Goal: Task Accomplishment & Management: Complete application form

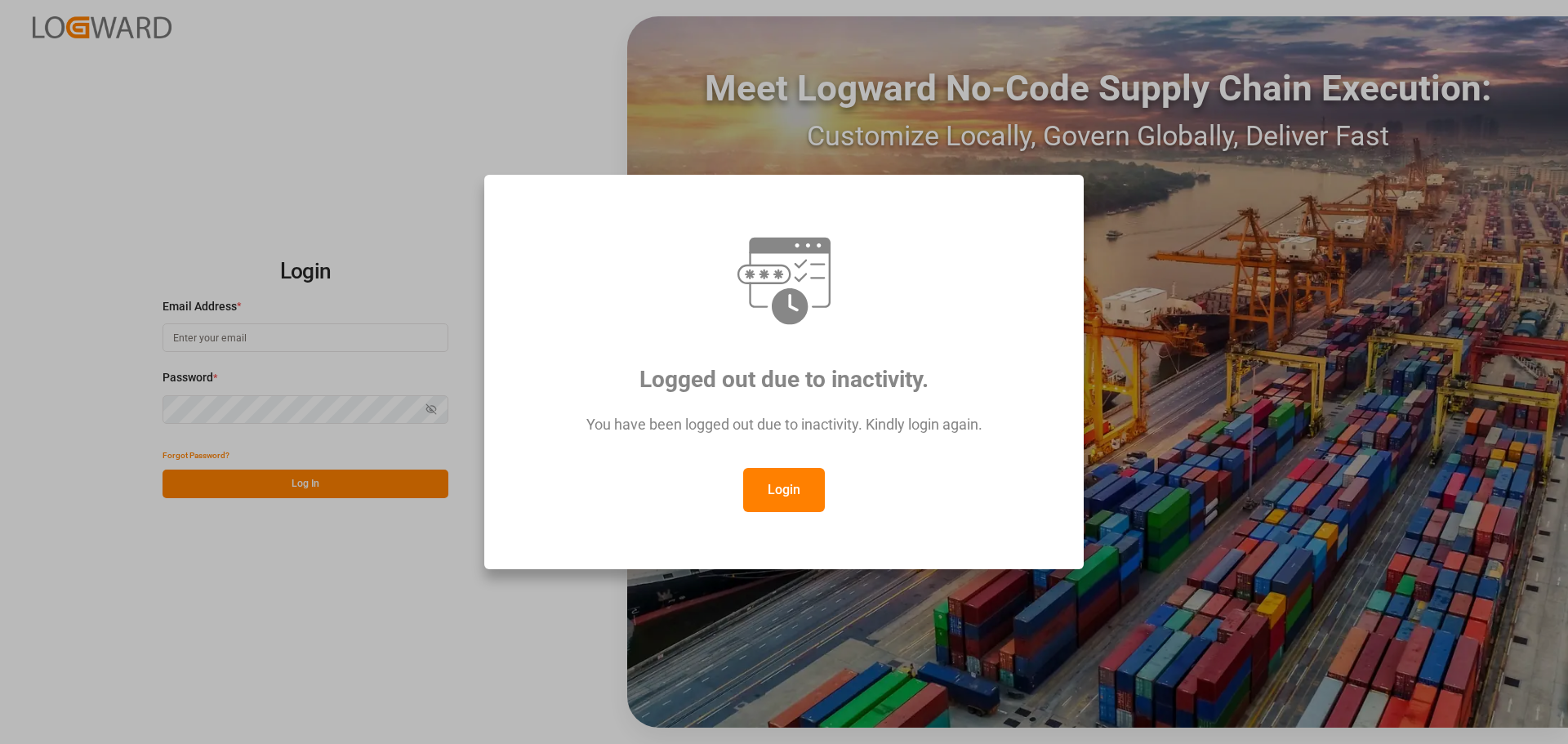
type input "[PERSON_NAME][EMAIL_ADDRESS][PERSON_NAME][DOMAIN_NAME]"
click at [768, 488] on button "Login" at bounding box center [784, 490] width 82 height 45
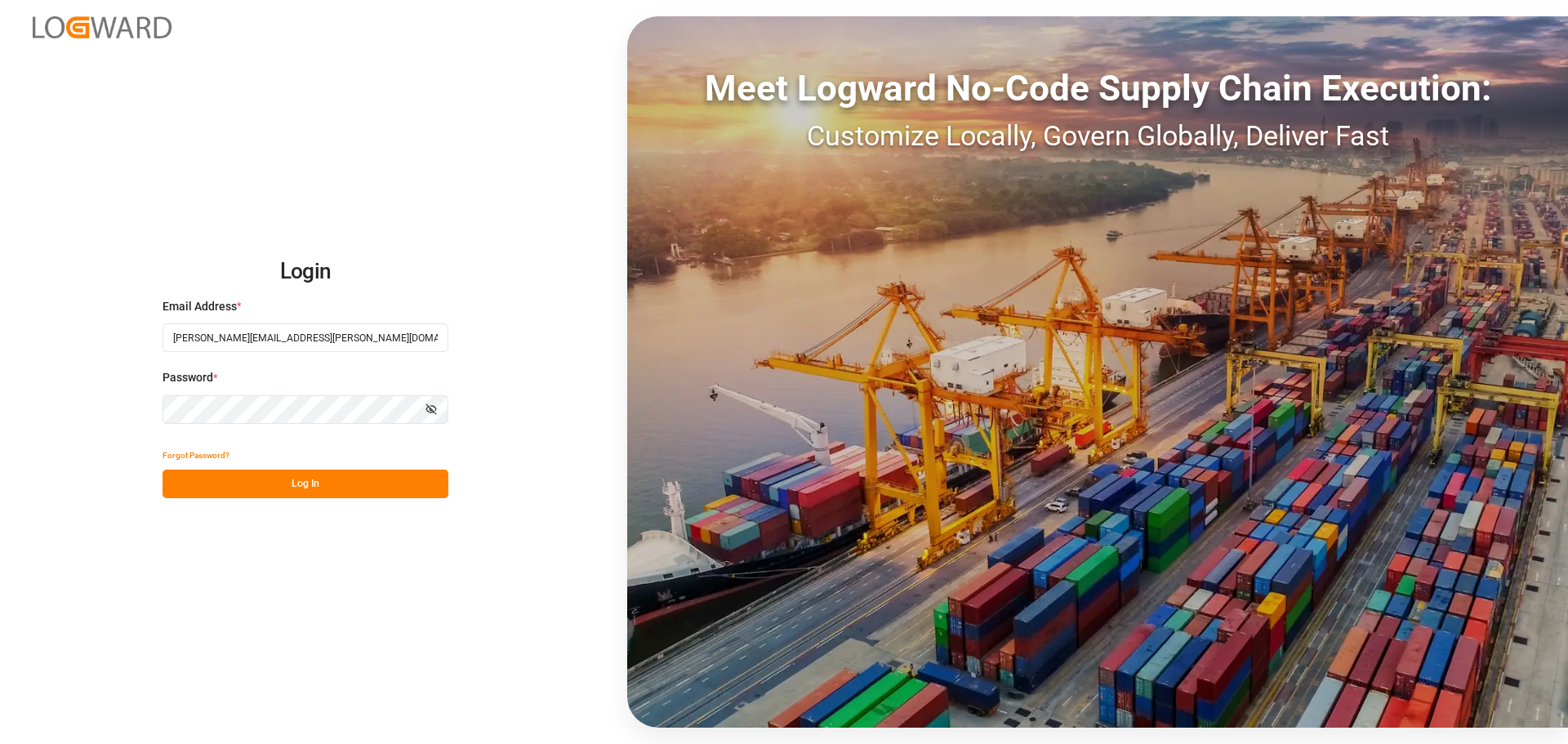
click at [289, 487] on button "Log In" at bounding box center [305, 483] width 286 height 29
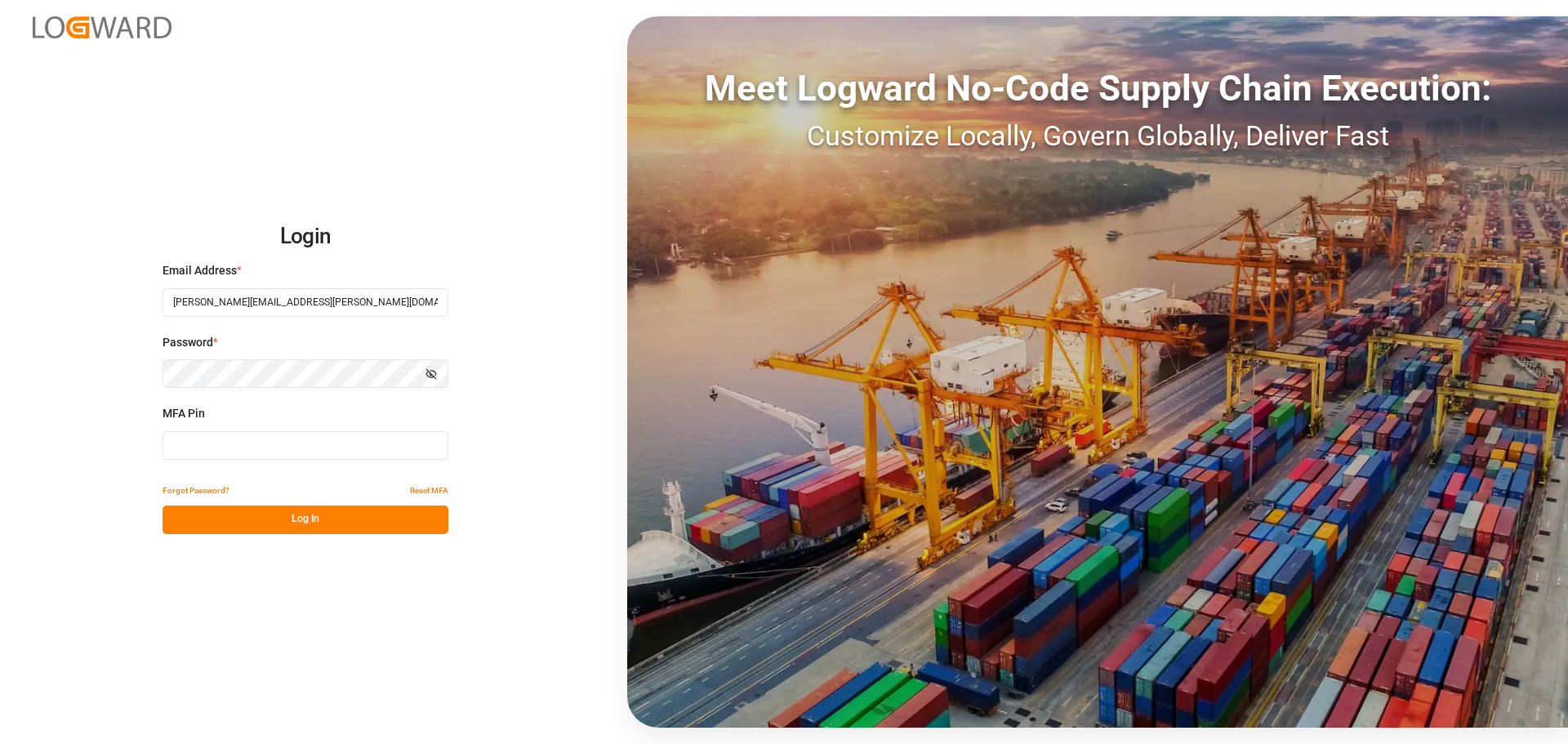
click at [296, 440] on input at bounding box center [305, 445] width 286 height 29
type input "626910"
click at [315, 523] on button "Log In" at bounding box center [305, 520] width 286 height 29
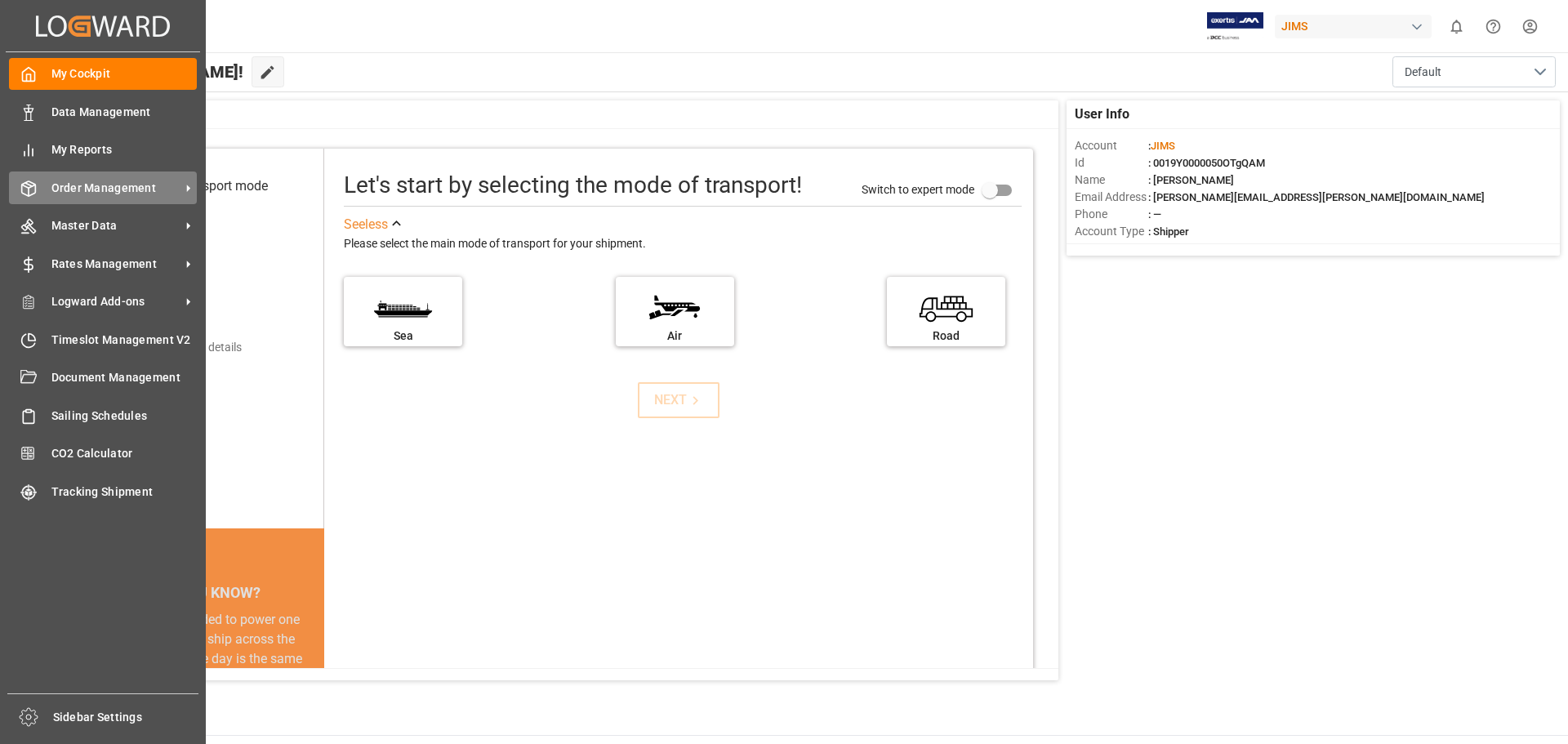
click at [71, 190] on span "Order Management" at bounding box center [115, 188] width 129 height 17
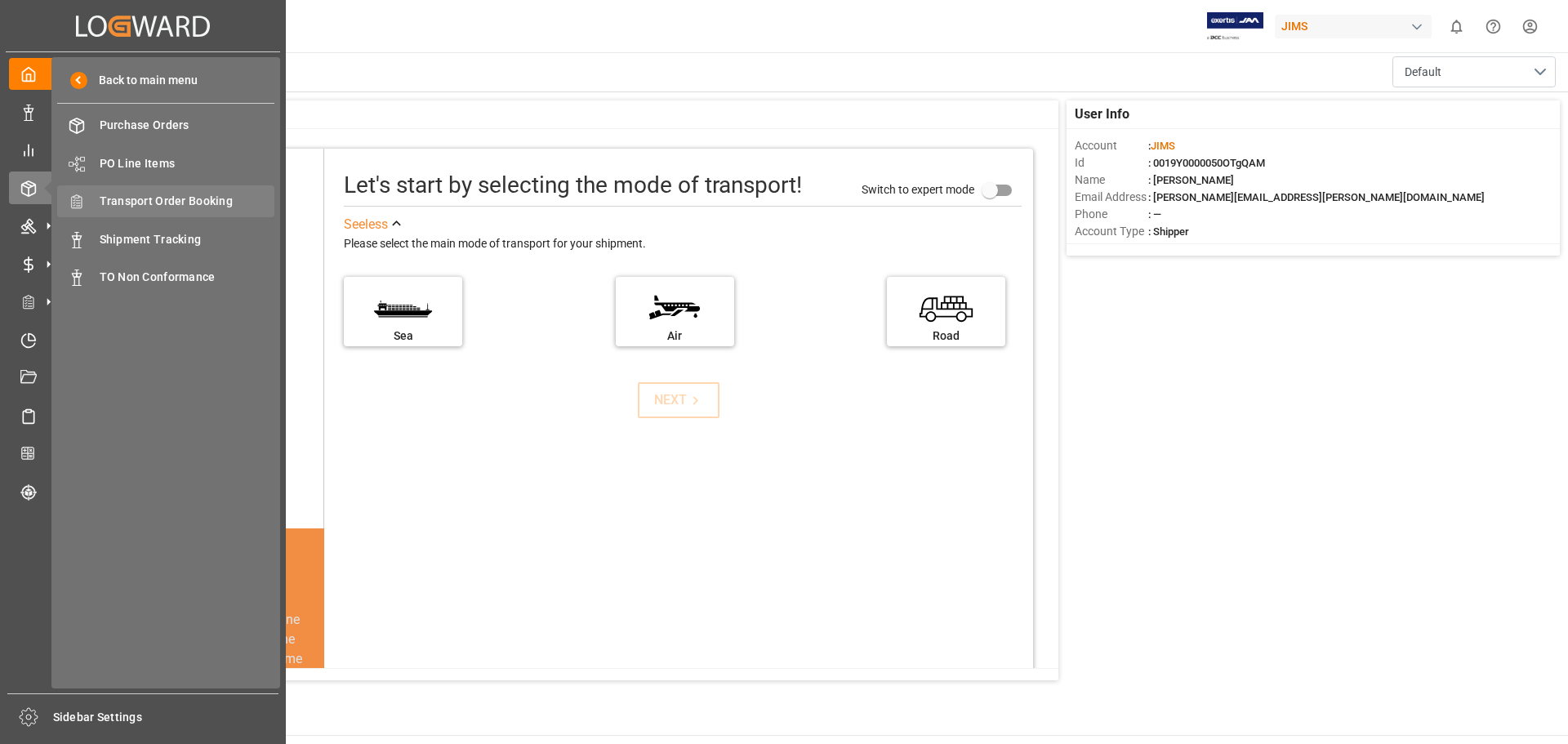
click at [138, 197] on span "Transport Order Booking" at bounding box center [186, 201] width 175 height 17
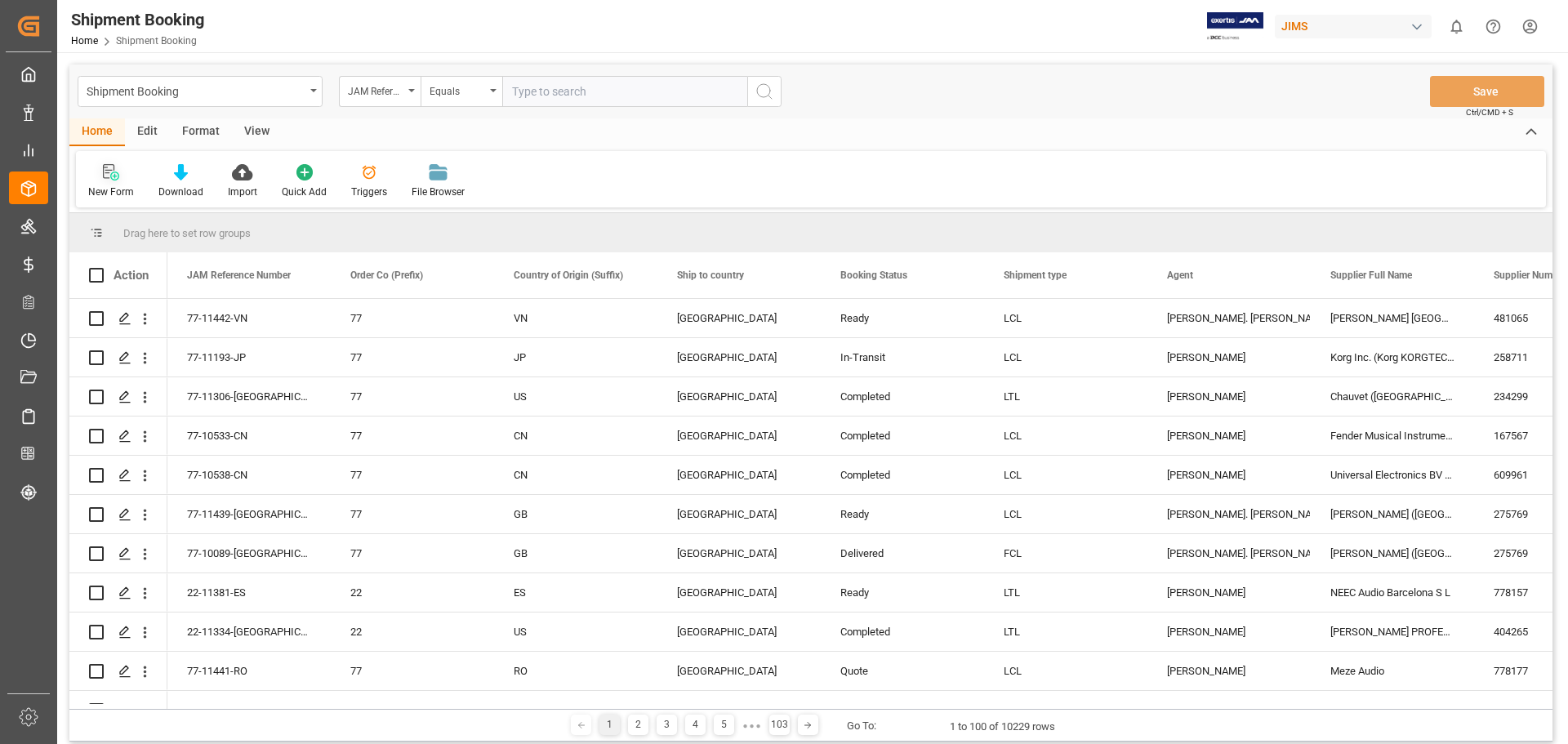
click at [118, 177] on icon at bounding box center [115, 176] width 9 height 9
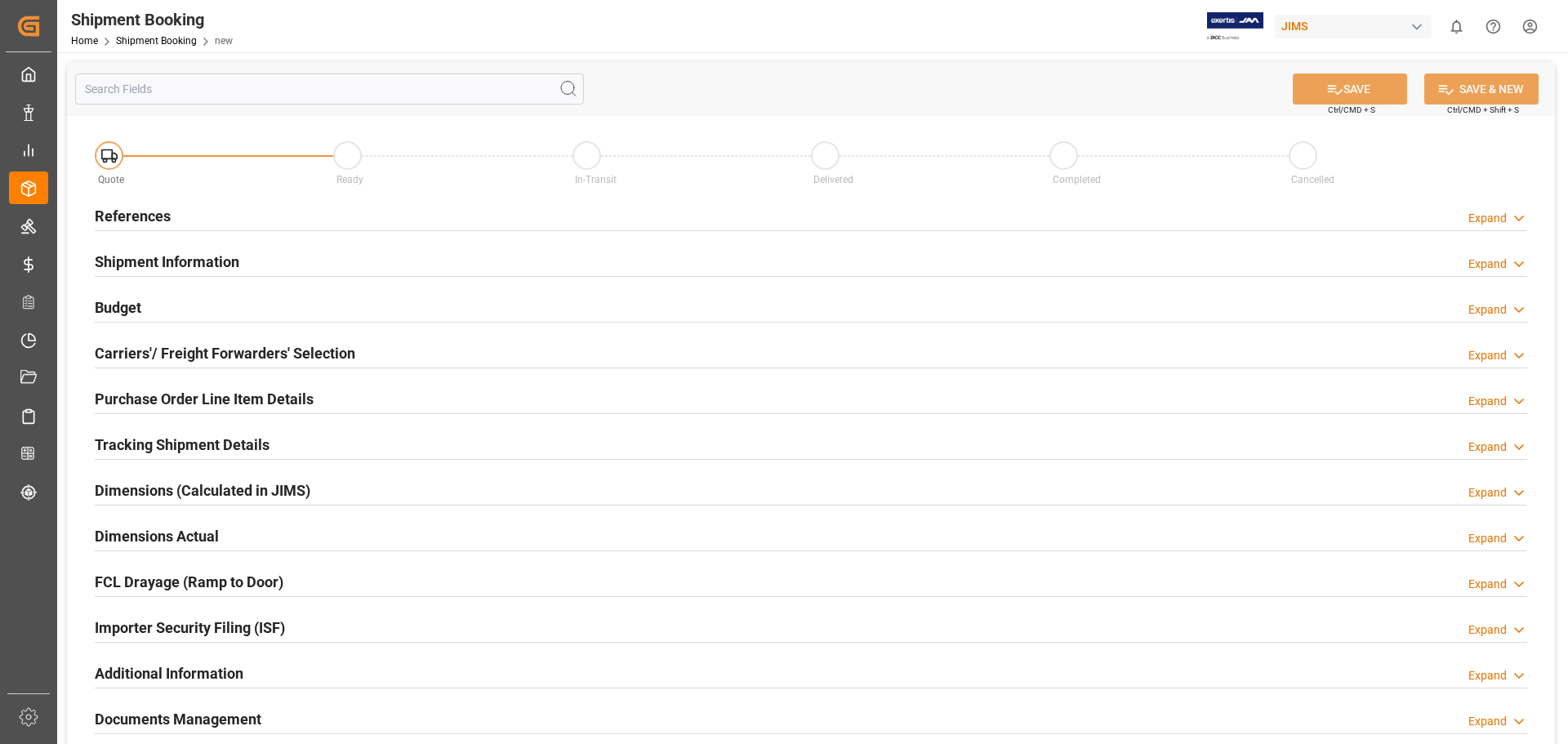
click at [146, 212] on h2 "References" at bounding box center [133, 216] width 76 height 22
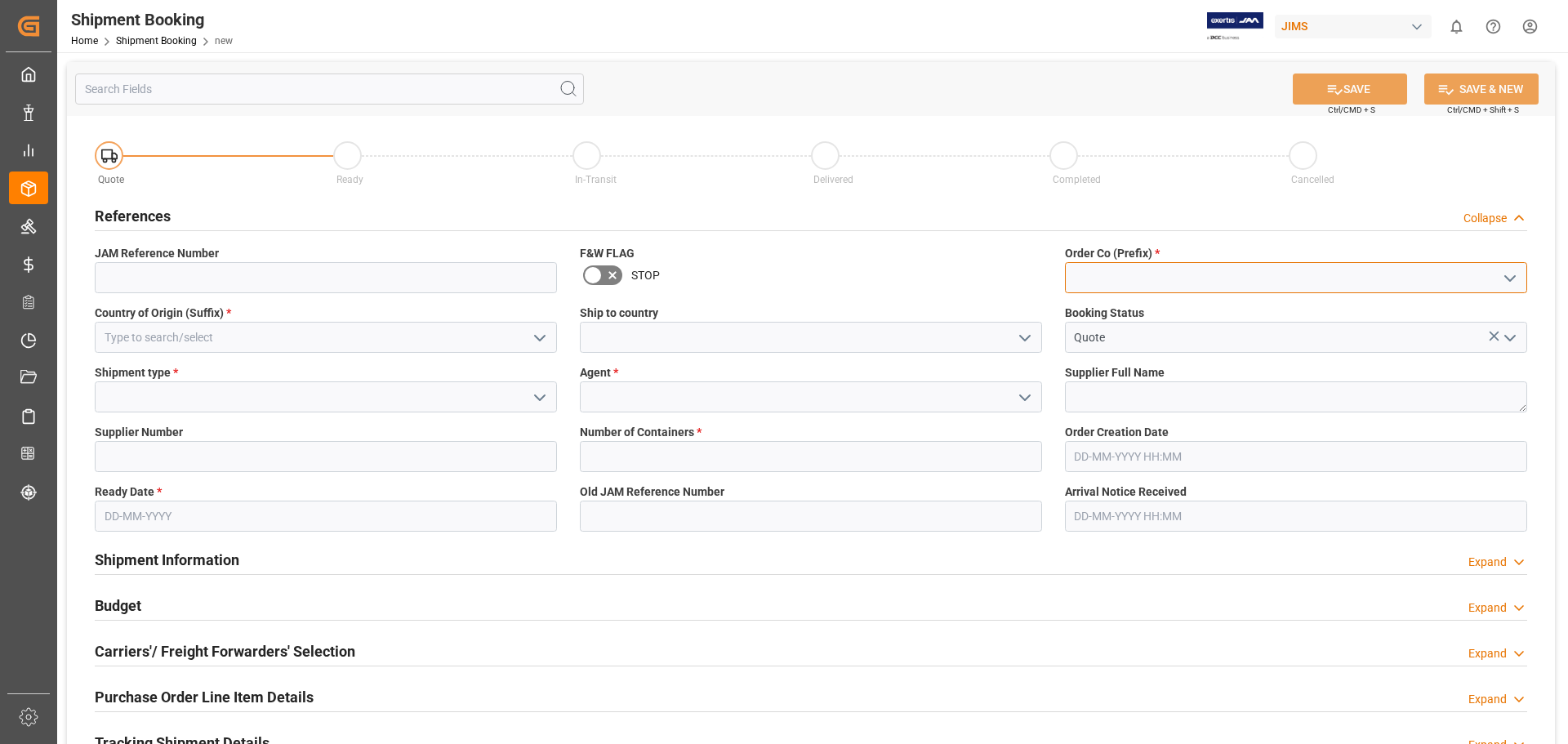
click at [1103, 284] on input at bounding box center [1295, 276] width 462 height 31
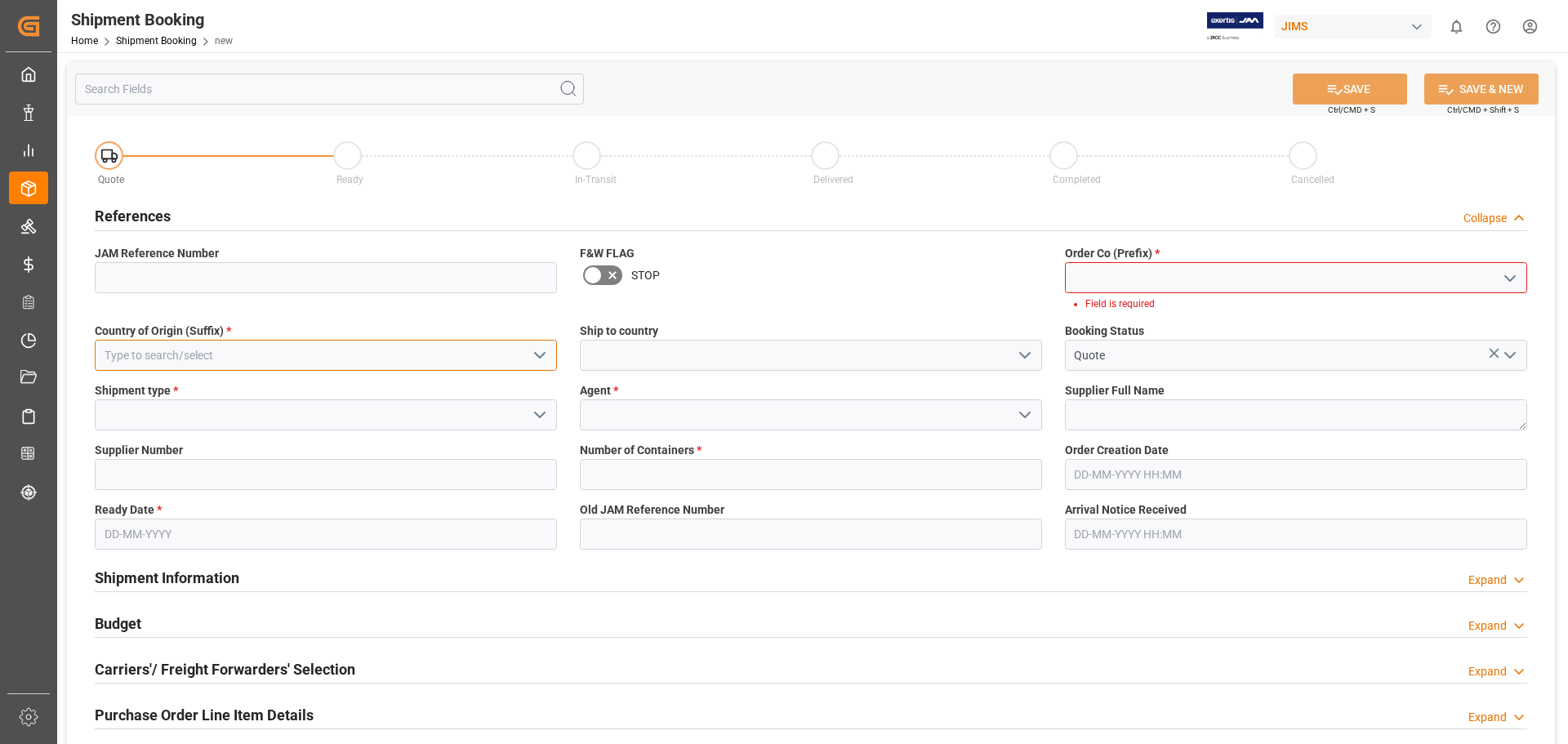
click at [185, 337] on div "Country of Origin (Suffix) *" at bounding box center [326, 346] width 485 height 59
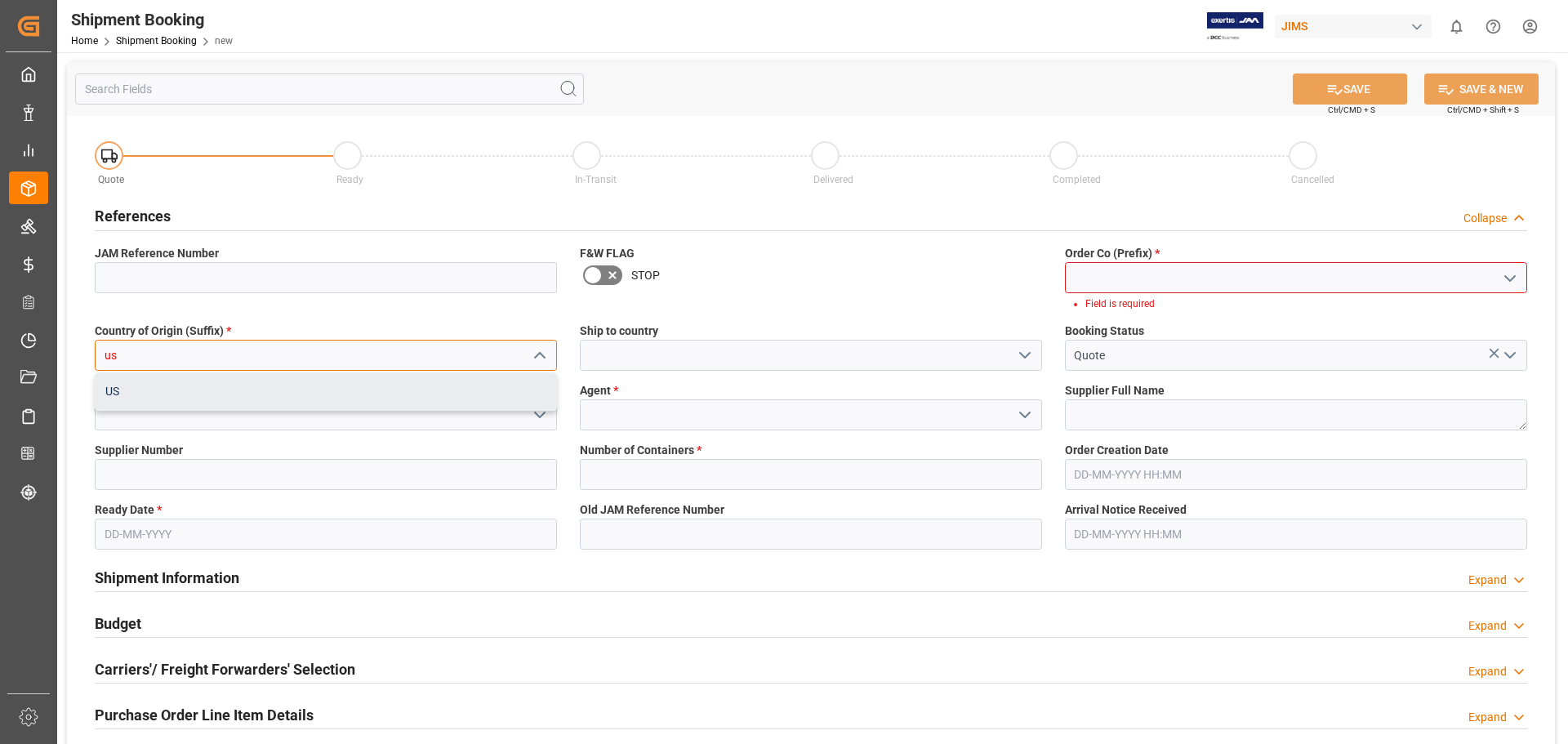
click at [186, 391] on div "US" at bounding box center [326, 391] width 460 height 37
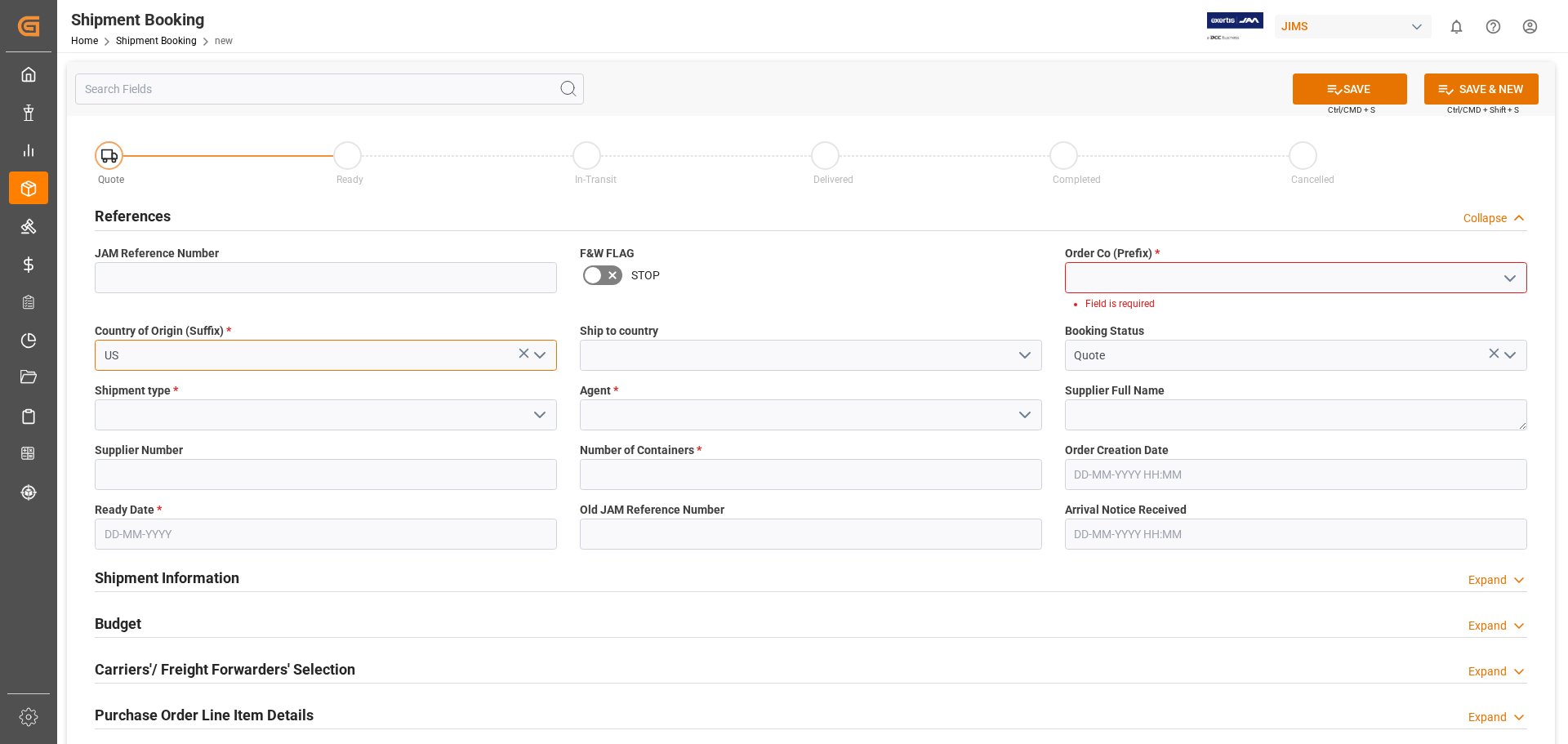
type input "US"
click at [700, 343] on input at bounding box center [811, 354] width 462 height 31
click at [1023, 353] on icon "open menu" at bounding box center [1024, 354] width 19 height 19
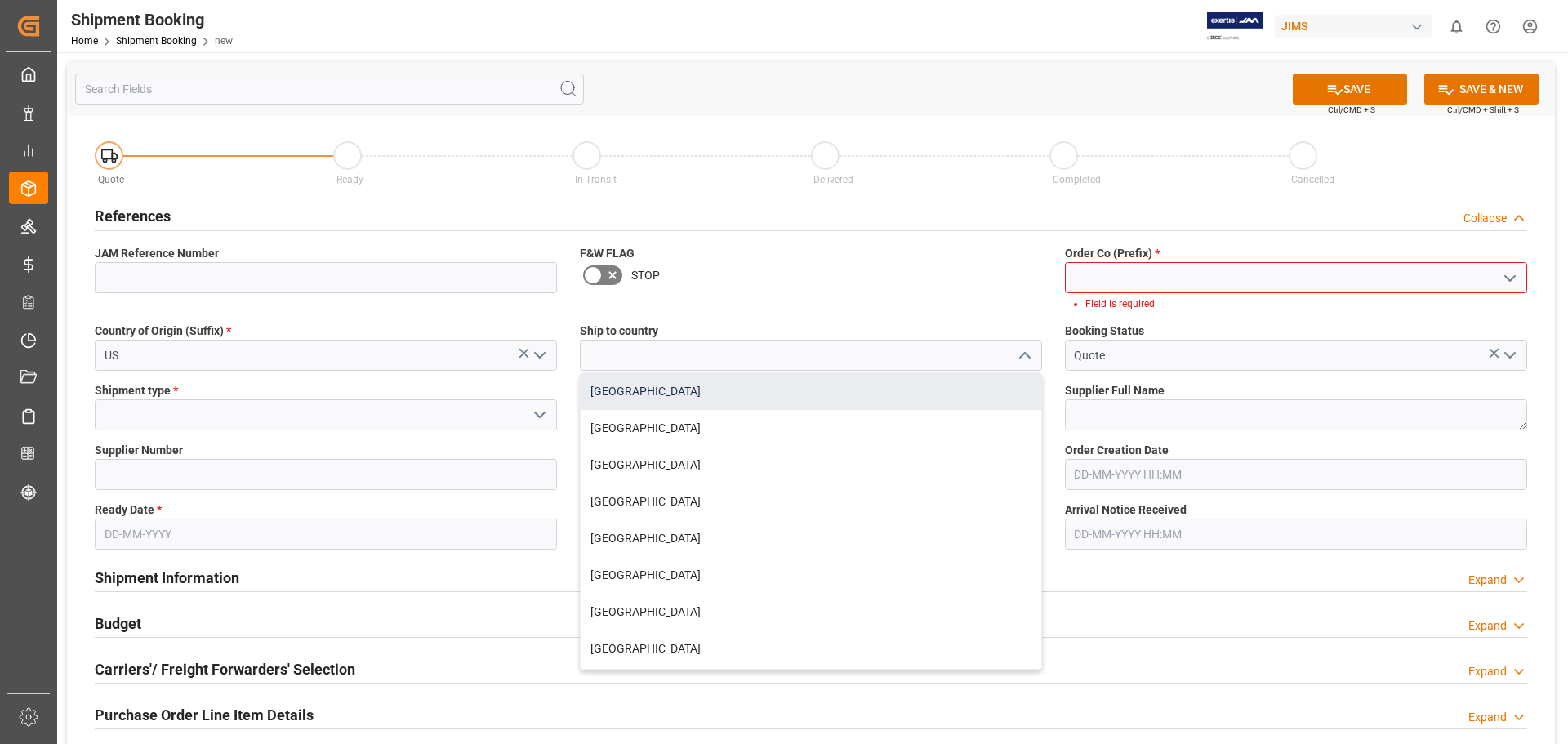
click at [987, 391] on div "Canada" at bounding box center [811, 391] width 460 height 37
type input "Canada"
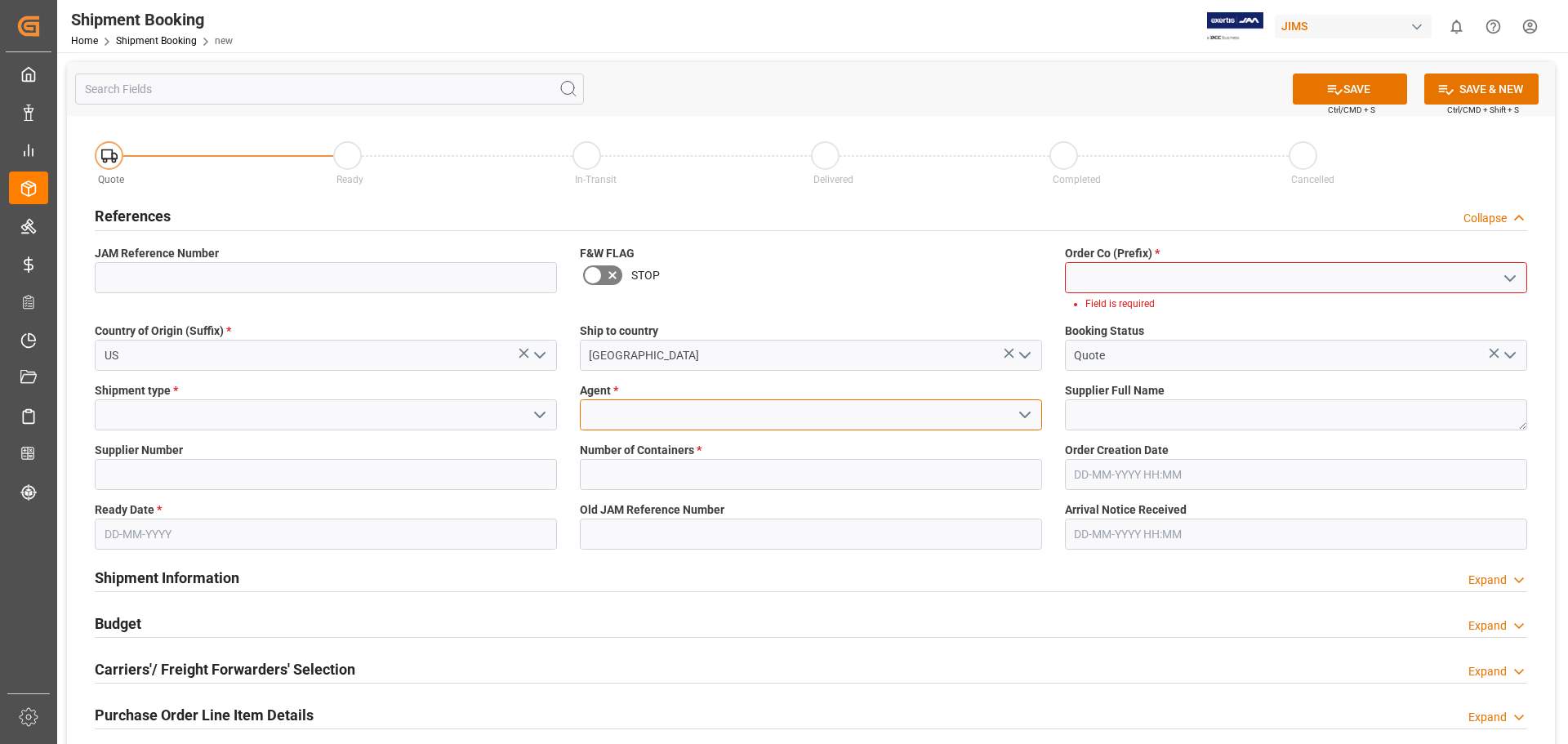
click at [720, 418] on input at bounding box center [811, 414] width 462 height 31
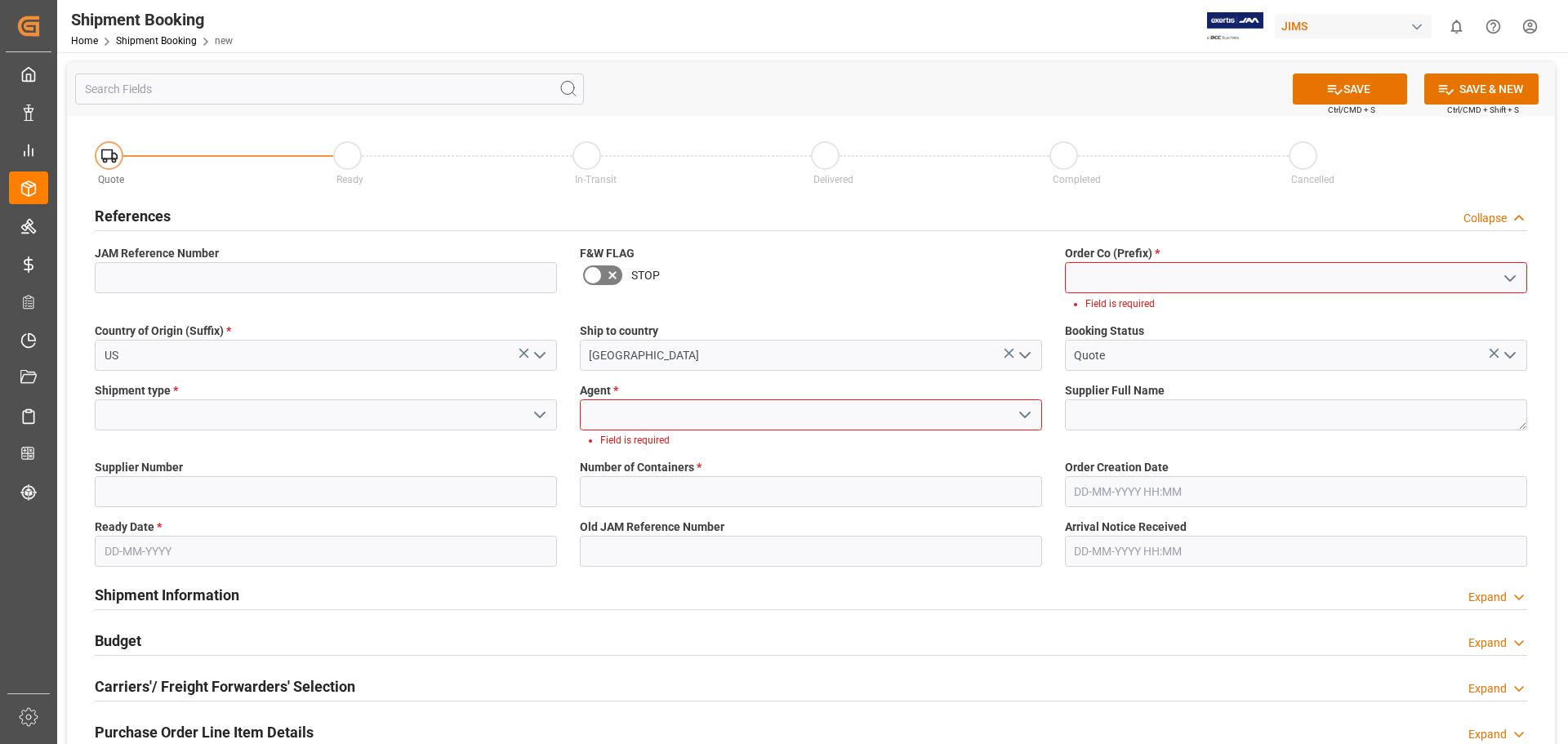
click at [1022, 409] on icon "open menu" at bounding box center [1024, 414] width 19 height 19
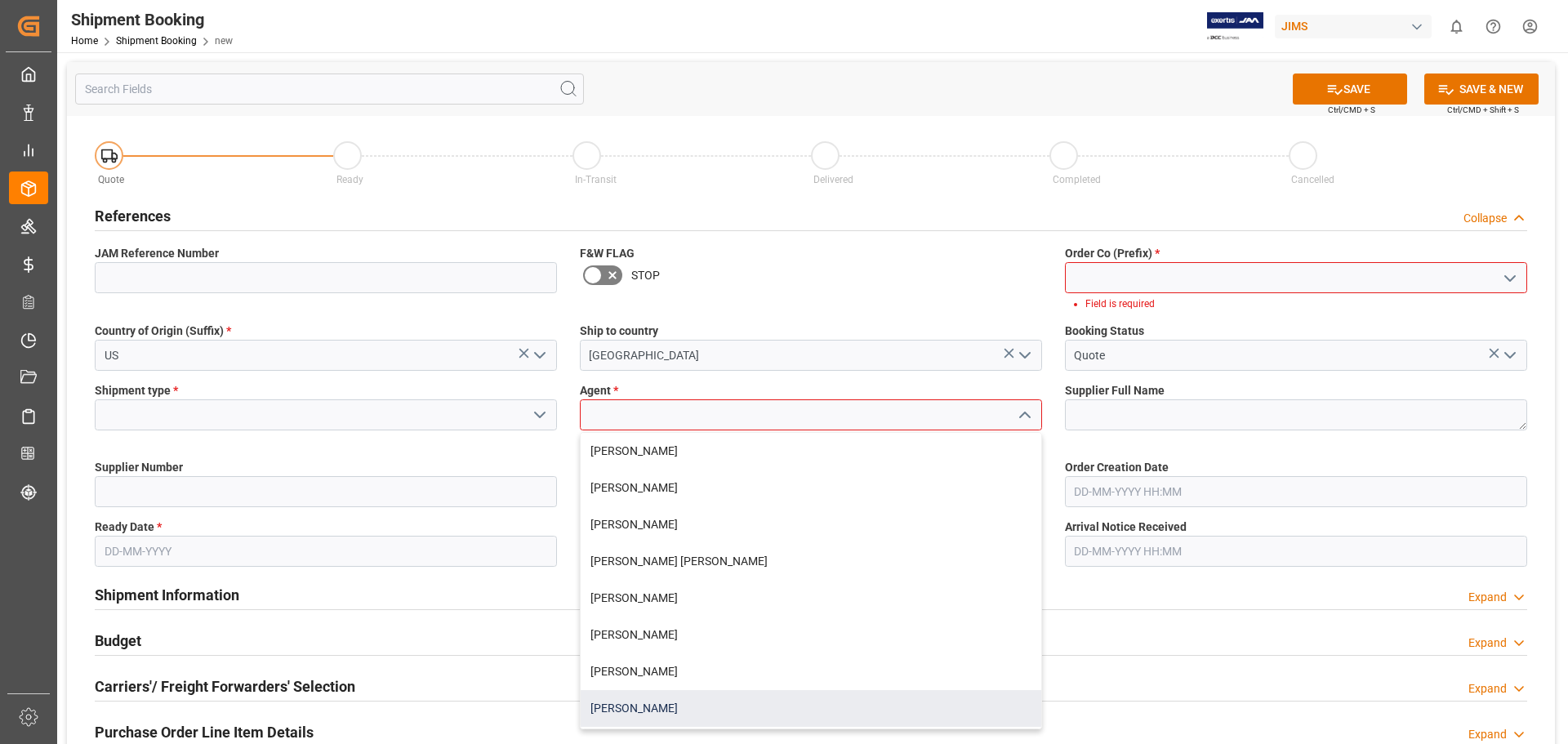
click at [711, 567] on div "Emily Liu" at bounding box center [811, 709] width 460 height 37
type input "Emily Liu"
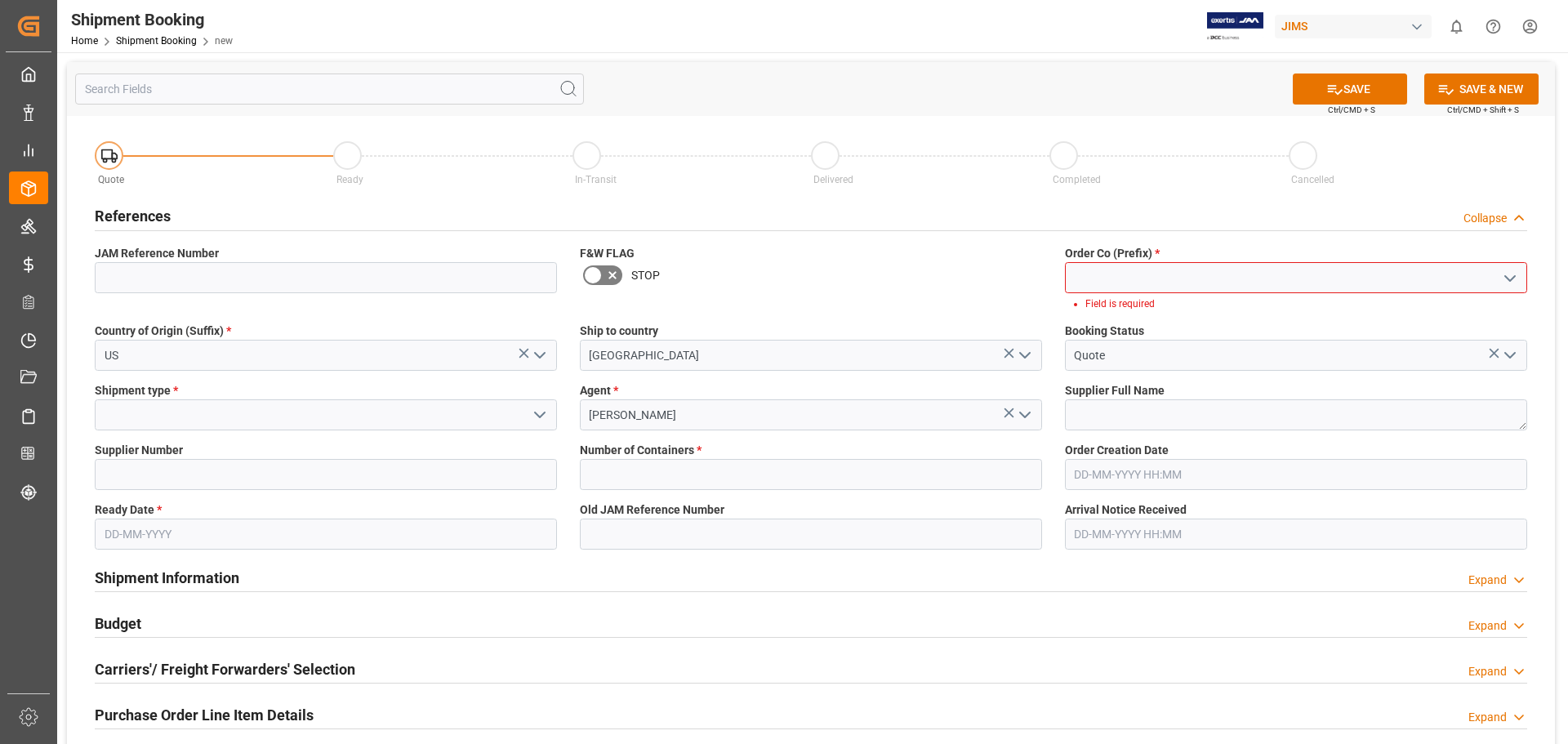
click at [1132, 286] on input at bounding box center [1295, 276] width 462 height 31
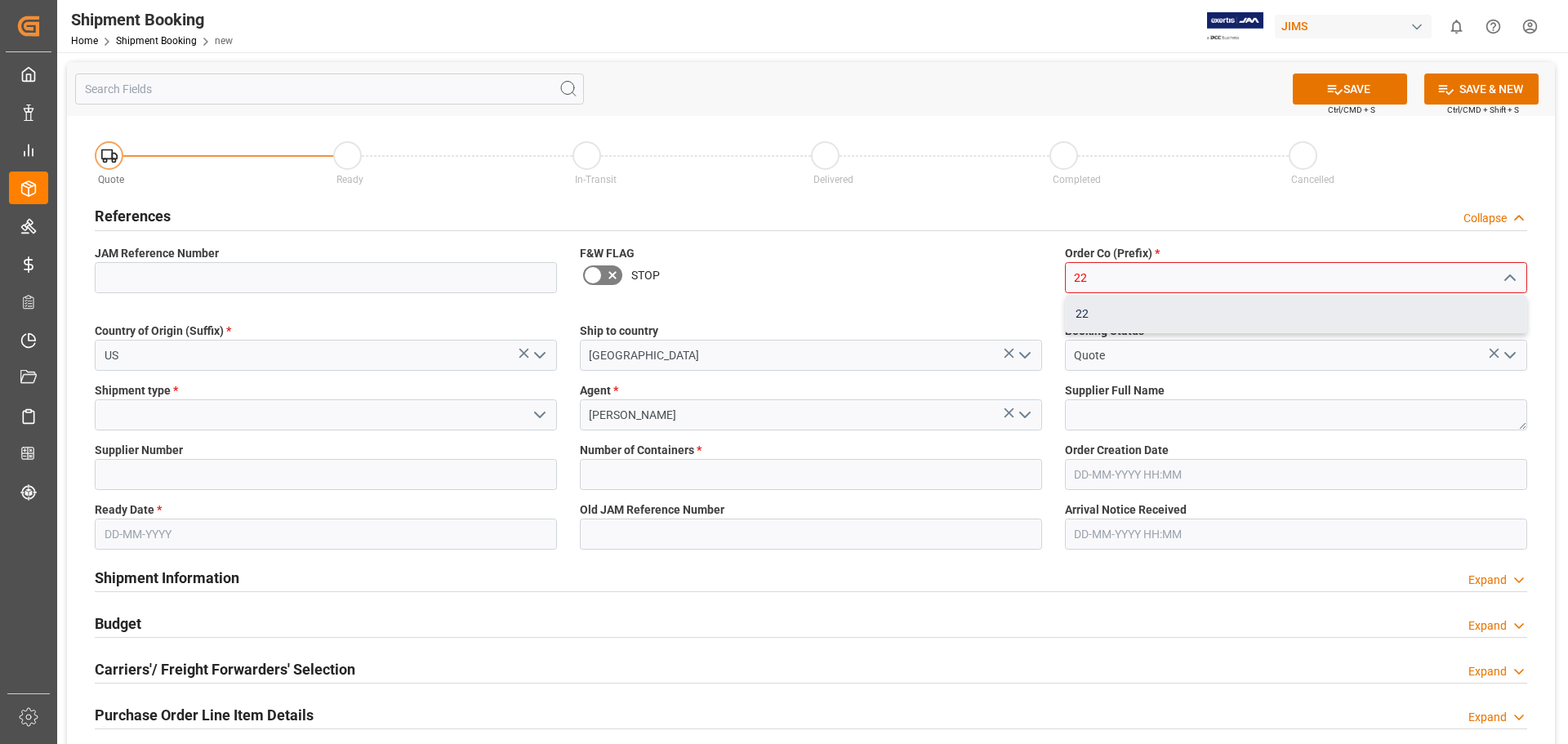
click at [1125, 314] on div "22" at bounding box center [1295, 314] width 460 height 37
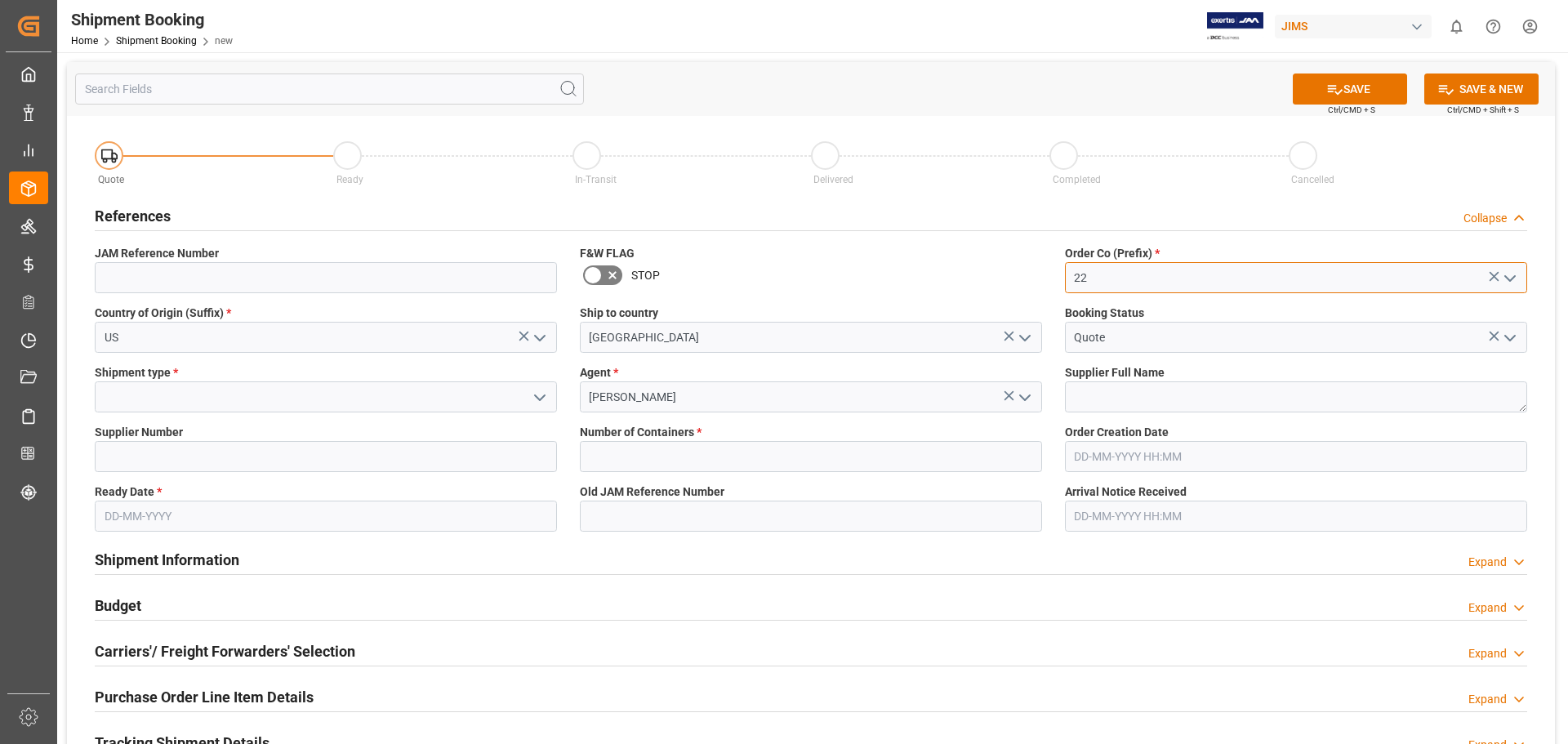
type input "22"
click at [276, 404] on input at bounding box center [326, 396] width 462 height 31
click at [533, 399] on icon "open menu" at bounding box center [539, 397] width 19 height 19
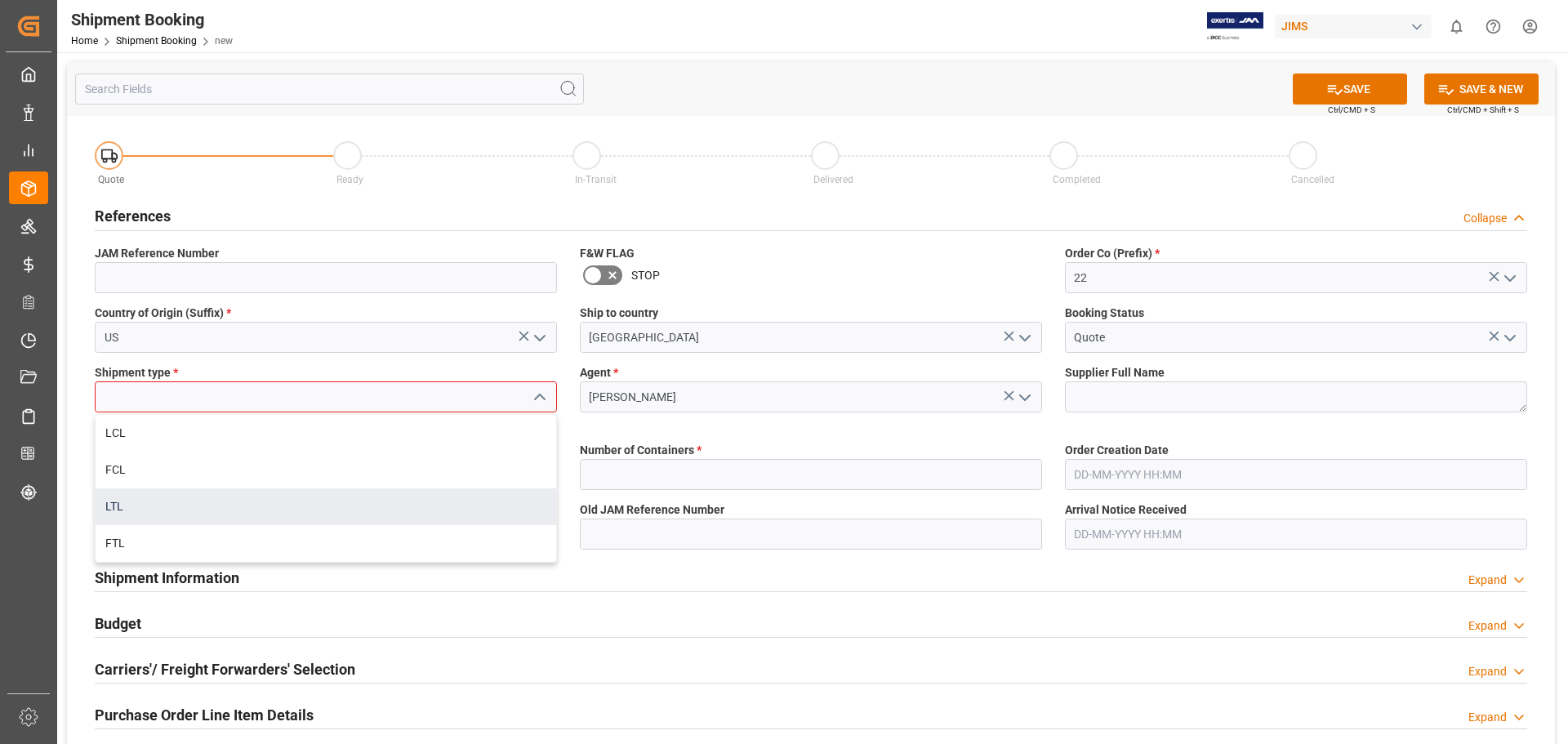
click at [404, 507] on div "LTL" at bounding box center [326, 507] width 460 height 37
type input "LTL"
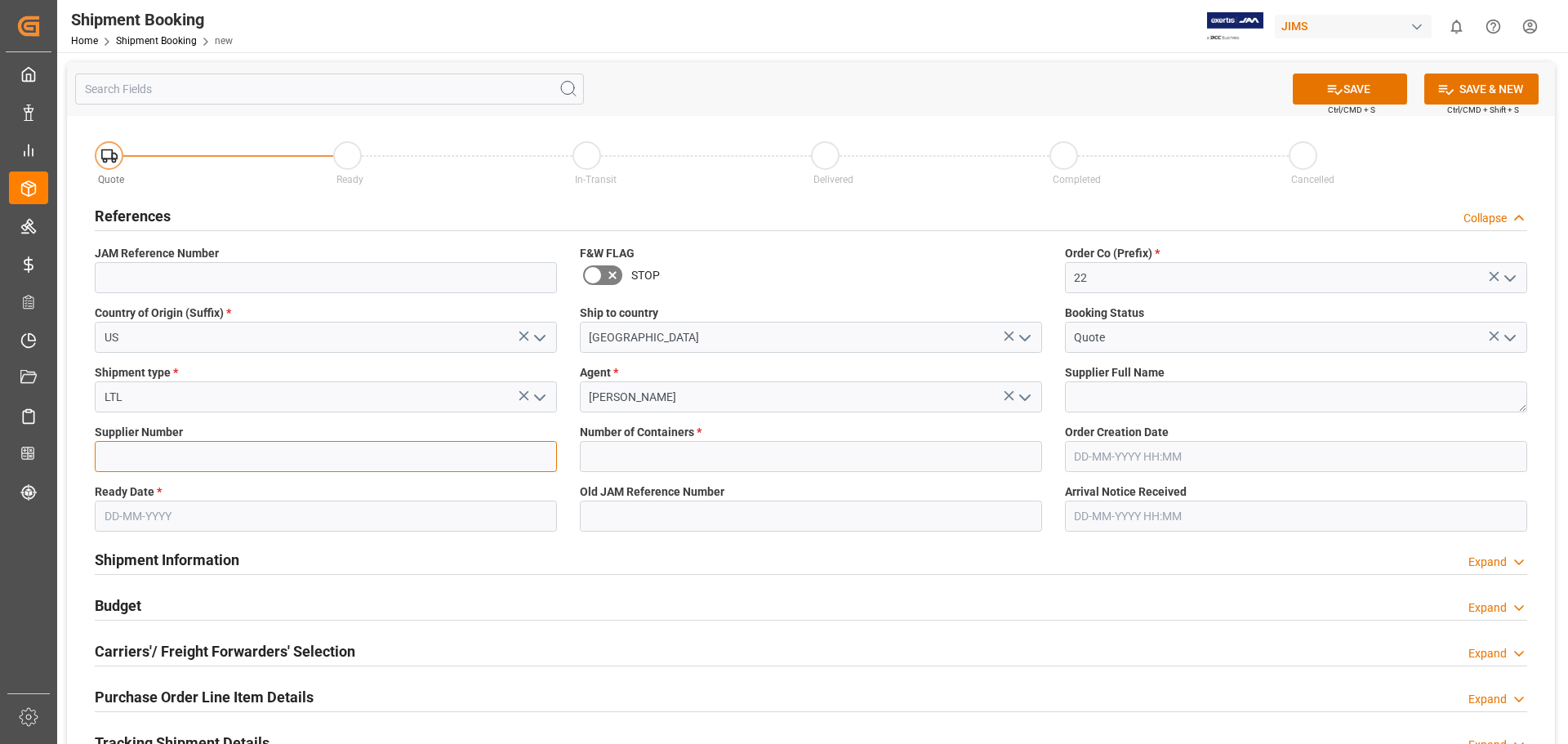
click at [155, 445] on input at bounding box center [326, 455] width 462 height 31
type input "518"
click at [140, 520] on input "text" at bounding box center [326, 515] width 462 height 31
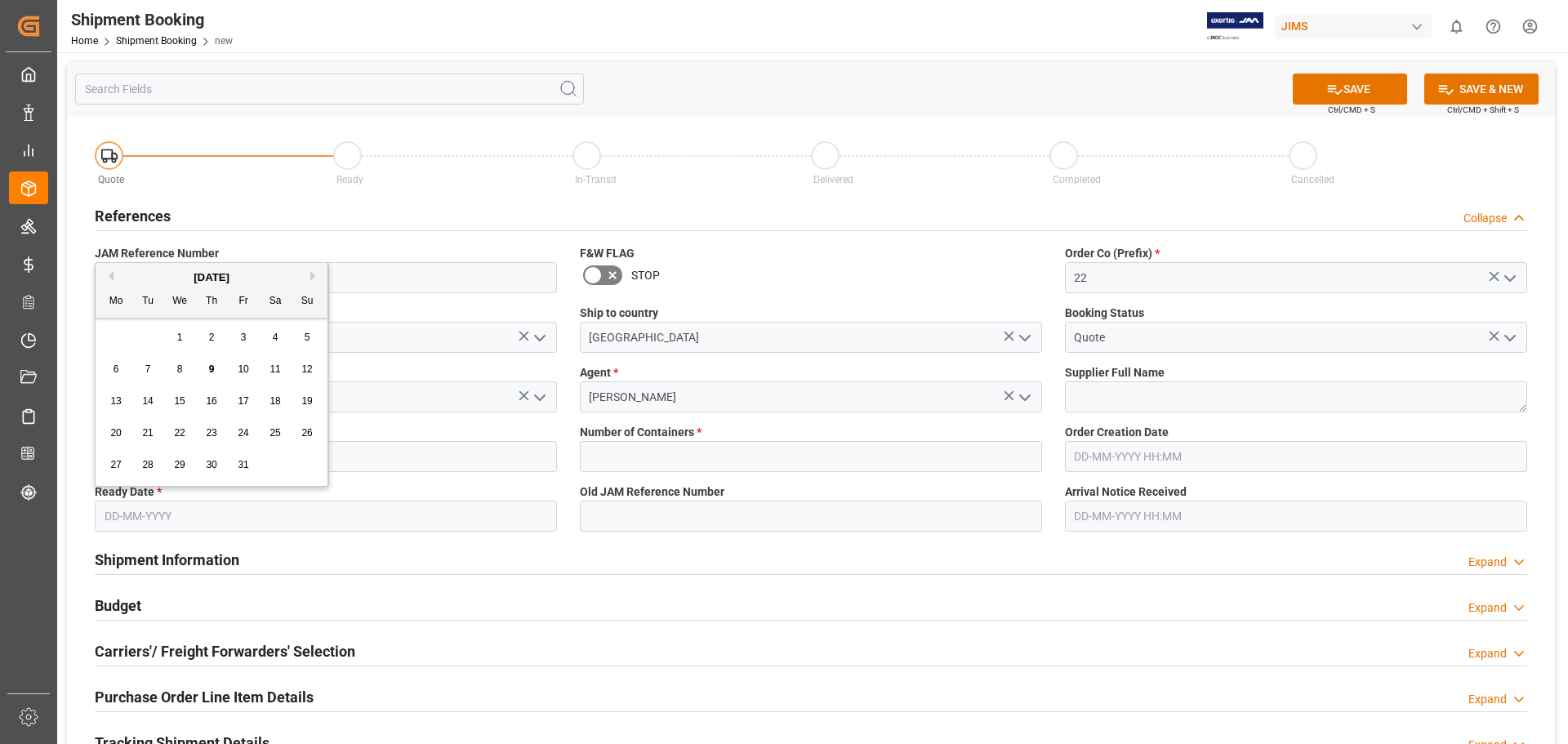
click at [243, 370] on span "10" at bounding box center [242, 369] width 10 height 11
type input "10-10-2025"
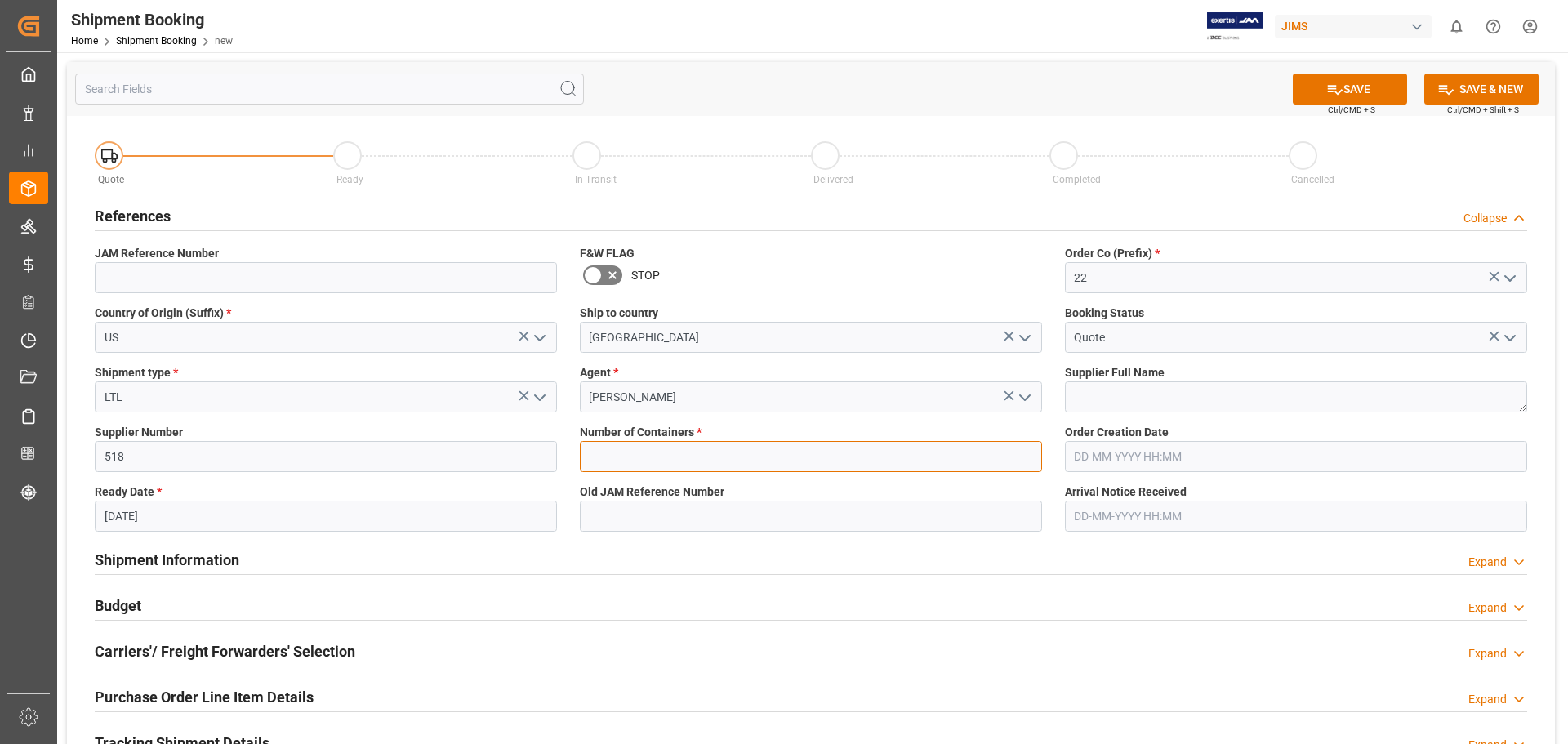
click at [694, 458] on input "text" at bounding box center [811, 455] width 462 height 31
type input "0"
click at [1253, 91] on icon at bounding box center [1334, 89] width 17 height 17
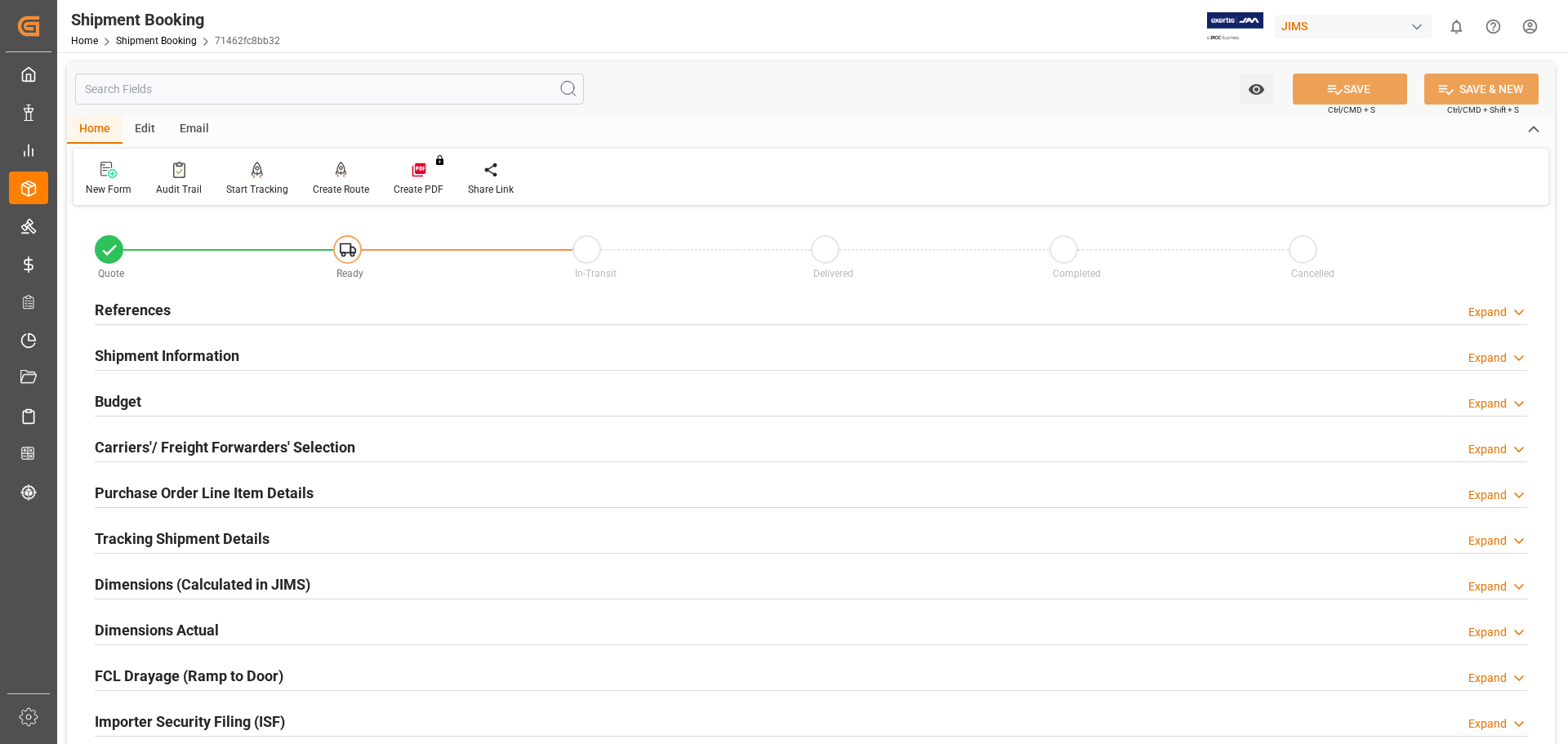
click at [135, 312] on h2 "References" at bounding box center [133, 310] width 76 height 22
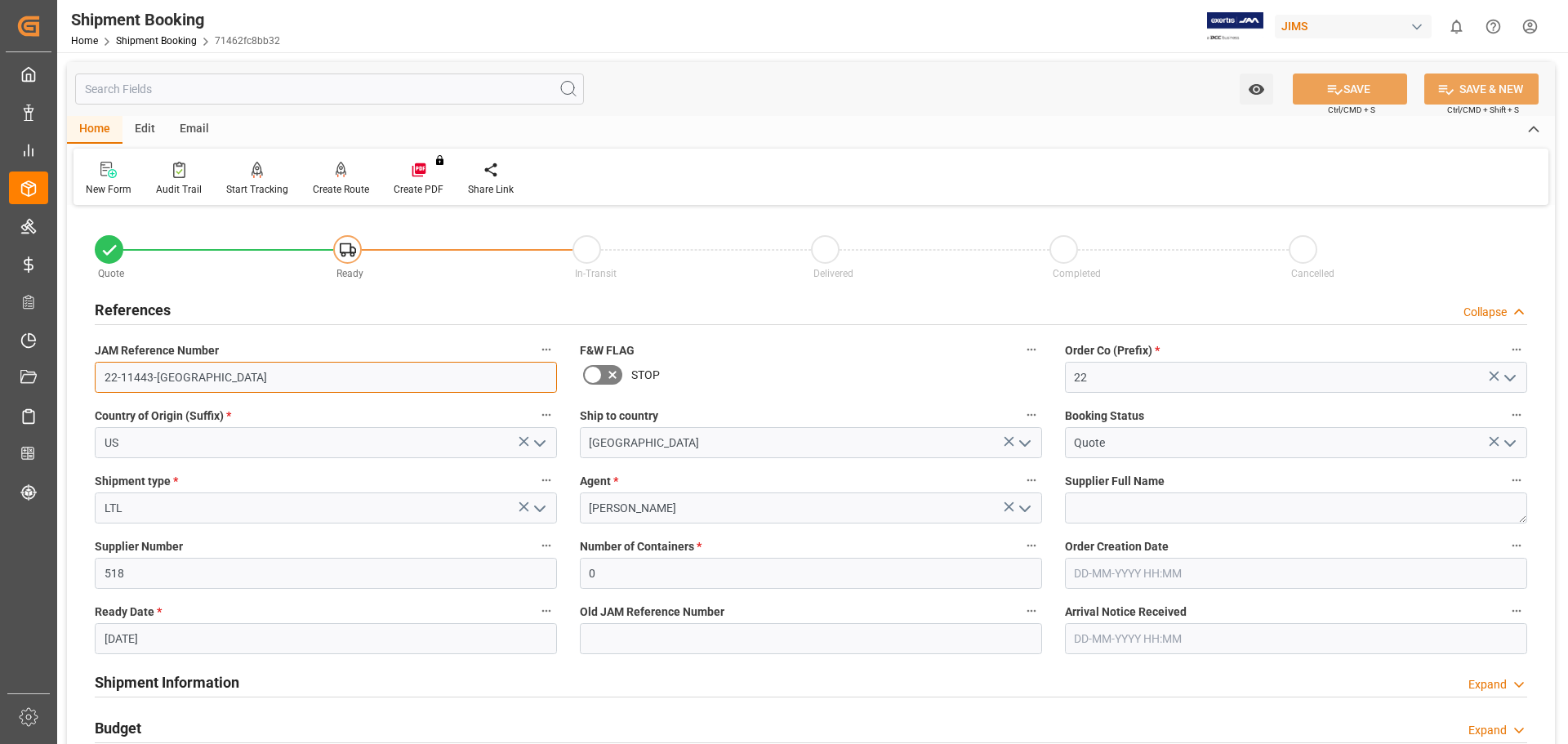
drag, startPoint x: 173, startPoint y: 378, endPoint x: 83, endPoint y: 310, distance: 112.8
click at [74, 377] on div "Quote Ready In-Transit Delivered Completed Cancelled References Collapse JAM Re…" at bounding box center [810, 717] width 1487 height 1015
